Goal: Navigation & Orientation: Find specific page/section

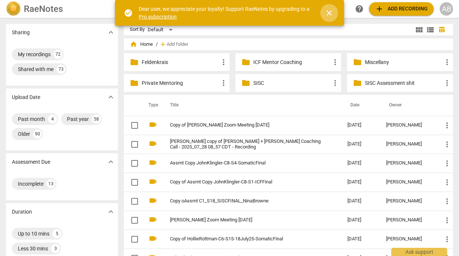
click at [330, 14] on span "close" at bounding box center [329, 13] width 9 height 9
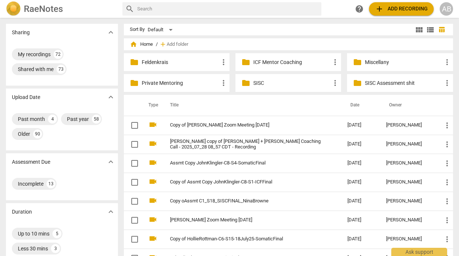
click at [448, 10] on div "AB" at bounding box center [445, 8] width 13 height 13
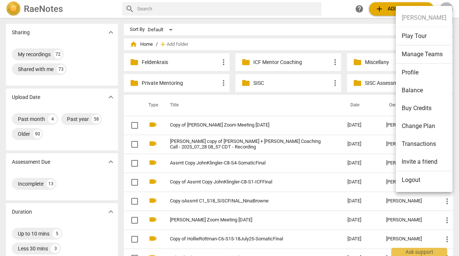
click at [415, 51] on li "Manage Teams" at bounding box center [424, 54] width 57 height 18
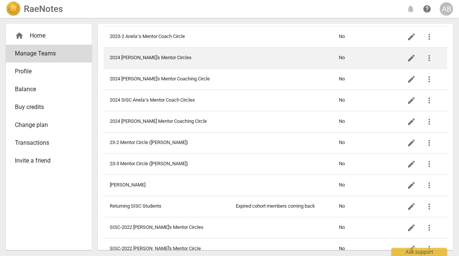
scroll to position [50, 0]
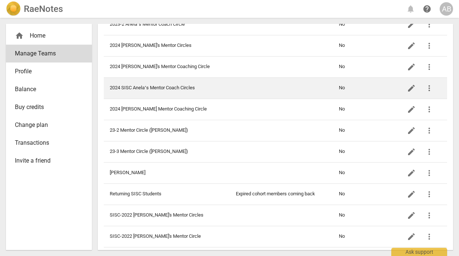
click at [213, 90] on td "2024 SISC Anelaʻs Mentor Coach Circles" at bounding box center [167, 87] width 126 height 21
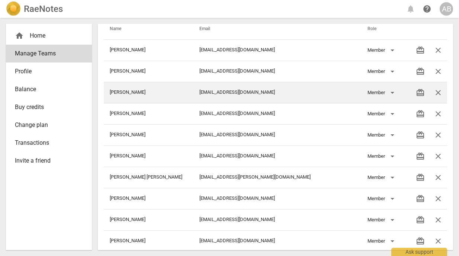
scroll to position [30, 0]
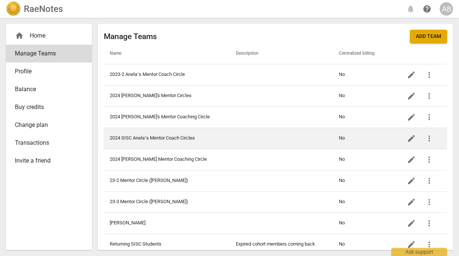
click at [171, 135] on td "2024 SISC Anelaʻs Mentor Coach Circles" at bounding box center [167, 138] width 126 height 21
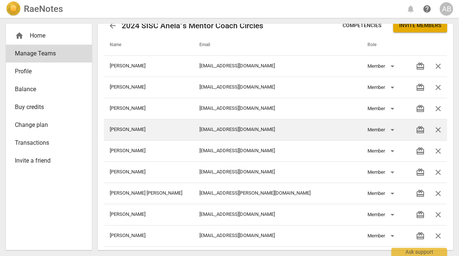
scroll to position [15, 0]
